Goal: Information Seeking & Learning: Learn about a topic

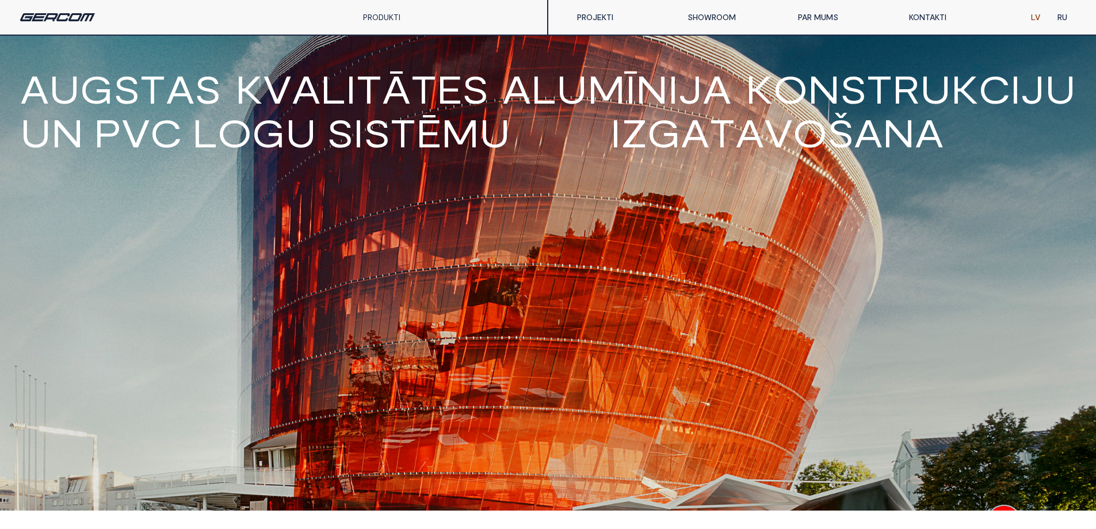
click at [826, 14] on link "PAR MUMS" at bounding box center [844, 17] width 110 height 23
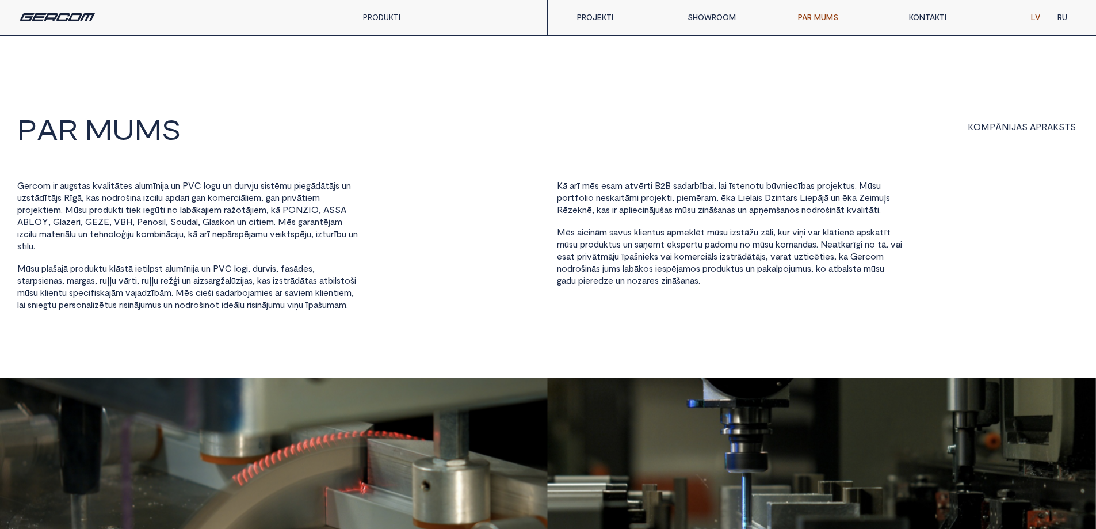
click at [1012, 291] on div "K ā a r ī m ē s e s a m a t v ē r t i B 2 B s a d a r b ī b a i , l a i ī s t e…" at bounding box center [818, 245] width 522 height 131
drag, startPoint x: 19, startPoint y: 185, endPoint x: 93, endPoint y: 202, distance: 76.2
click at [93, 202] on div "G e r c o m i r a u g s t a s k v a l i t ā t e s a l u m ī n i j a u n P V C l…" at bounding box center [189, 245] width 345 height 131
copy div "G e r c o m i r a u g s t a s k v a l i t ā t e s a l u m ī n i j a u n P V C l…"
